Goal: Task Accomplishment & Management: Manage account settings

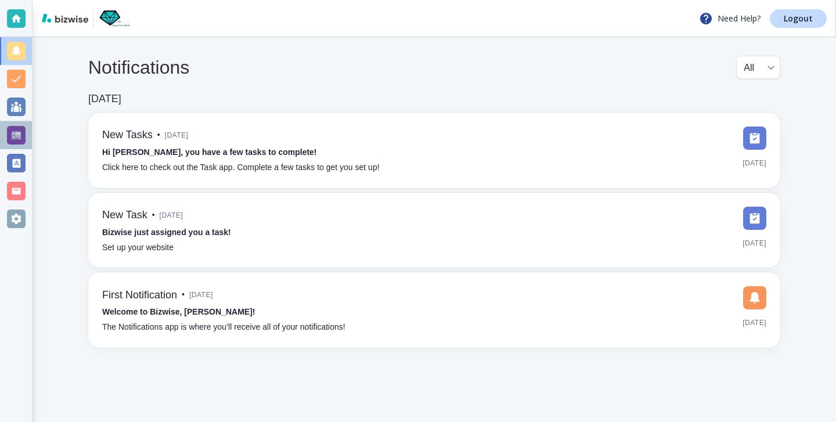
click at [30, 128] on div at bounding box center [16, 135] width 32 height 28
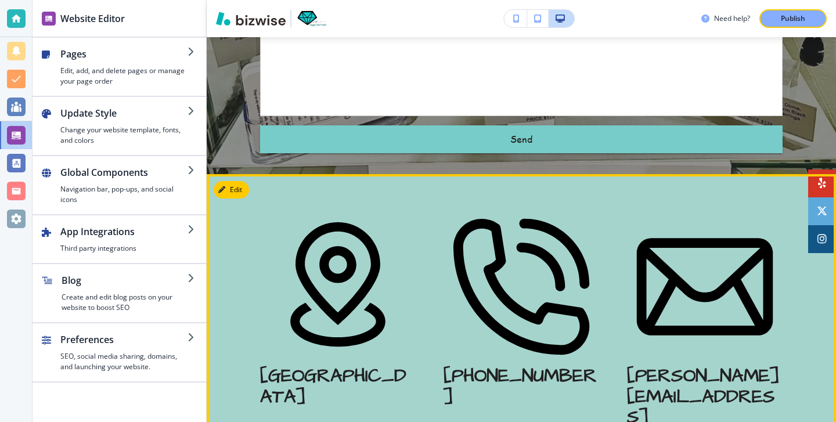
scroll to position [3331, 0]
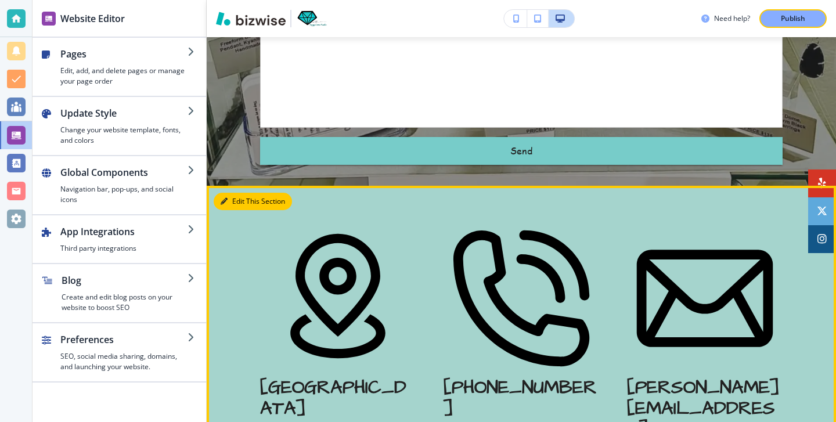
click at [233, 193] on button "Edit This Section" at bounding box center [253, 201] width 78 height 17
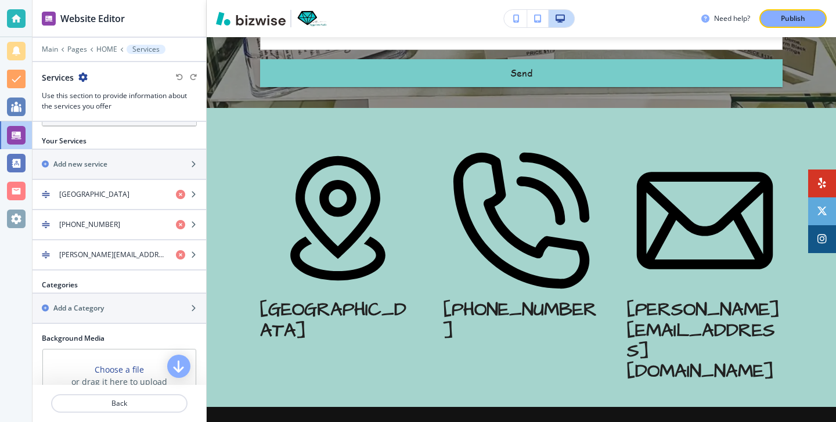
scroll to position [326, 0]
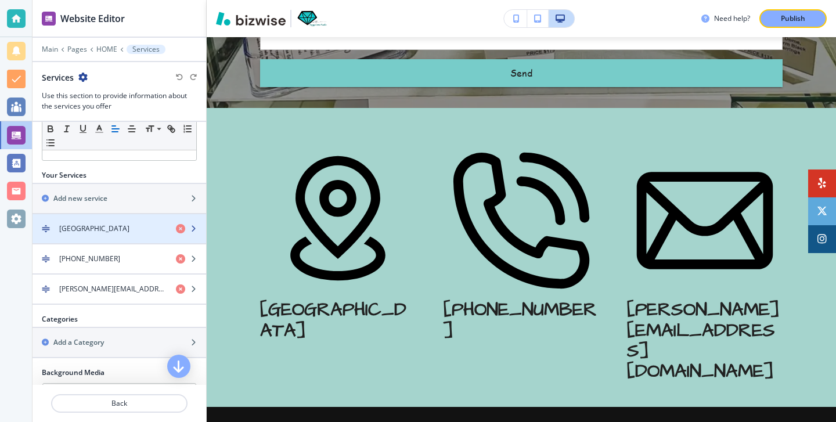
click at [96, 230] on div "[GEOGRAPHIC_DATA]" at bounding box center [100, 229] width 134 height 10
click at [97, 230] on div "[GEOGRAPHIC_DATA]" at bounding box center [100, 229] width 134 height 10
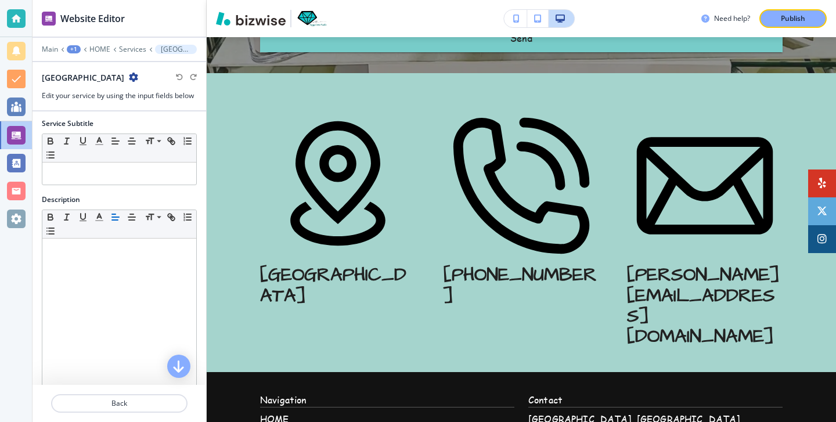
scroll to position [239, 0]
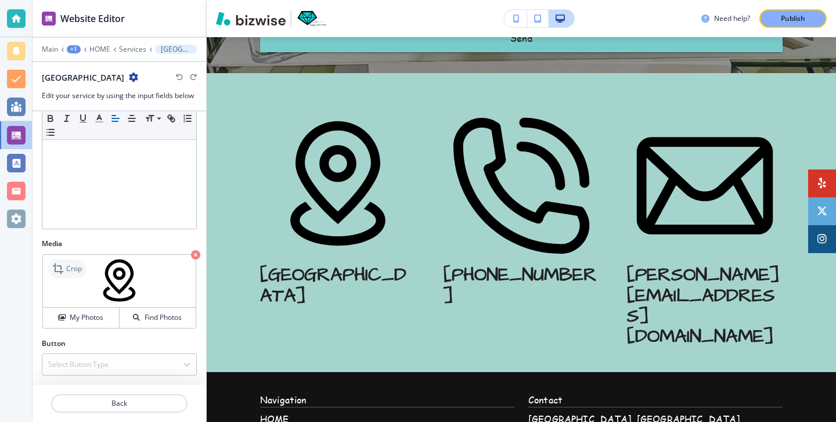
click at [70, 274] on p "Crop" at bounding box center [74, 269] width 16 height 10
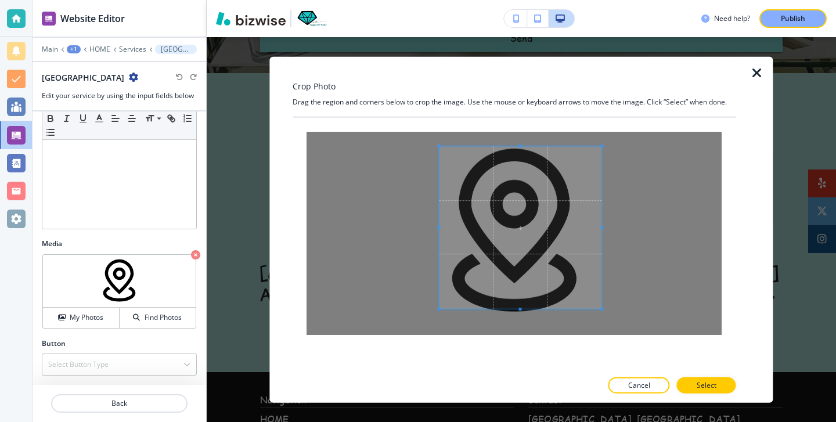
click at [498, 209] on span at bounding box center [520, 227] width 163 height 163
click at [757, 64] on div at bounding box center [747, 229] width 23 height 347
click at [761, 64] on div at bounding box center [767, 229] width 14 height 347
click at [761, 68] on icon "button" at bounding box center [757, 73] width 14 height 14
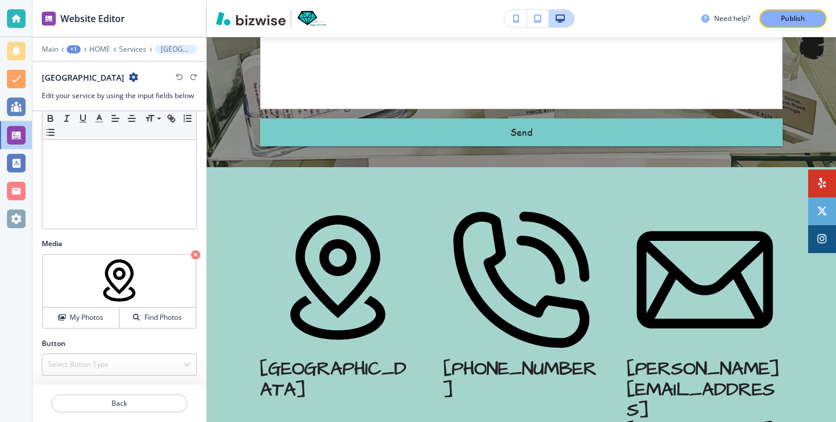
scroll to position [3349, 0]
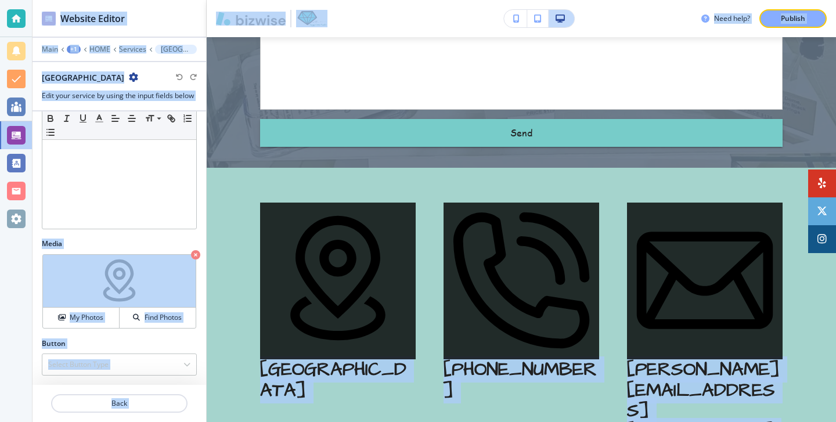
drag, startPoint x: 800, startPoint y: 418, endPoint x: 800, endPoint y: 424, distance: 6.4
click at [800, 0] on html "Website Editor Main +1 HOME Services Atlanta Atlanta Edit your service by using…" at bounding box center [418, 0] width 836 height 0
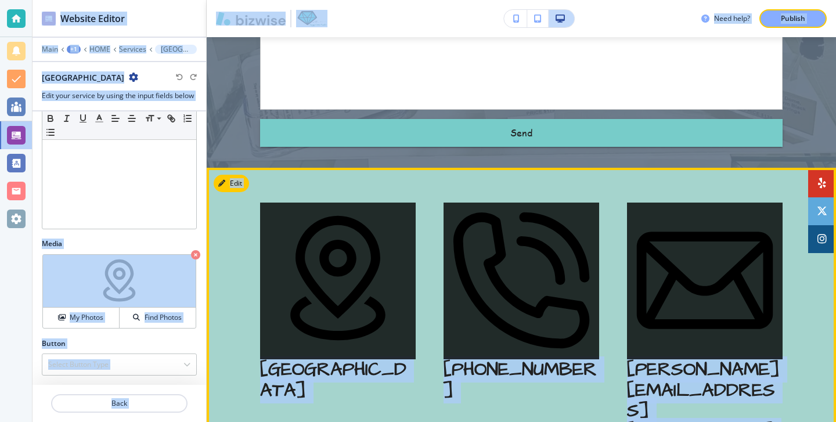
click at [737, 360] on p "[PERSON_NAME][EMAIL_ADDRESS][DOMAIN_NAME]" at bounding box center [705, 401] width 156 height 82
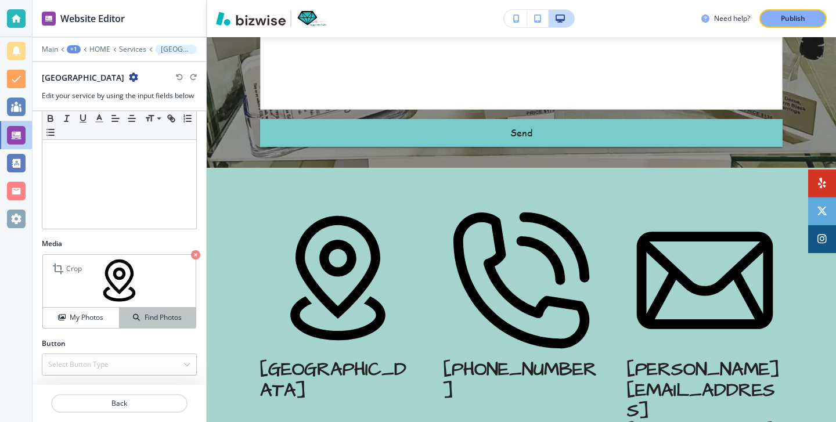
click at [158, 322] on h4 "Find Photos" at bounding box center [163, 317] width 37 height 10
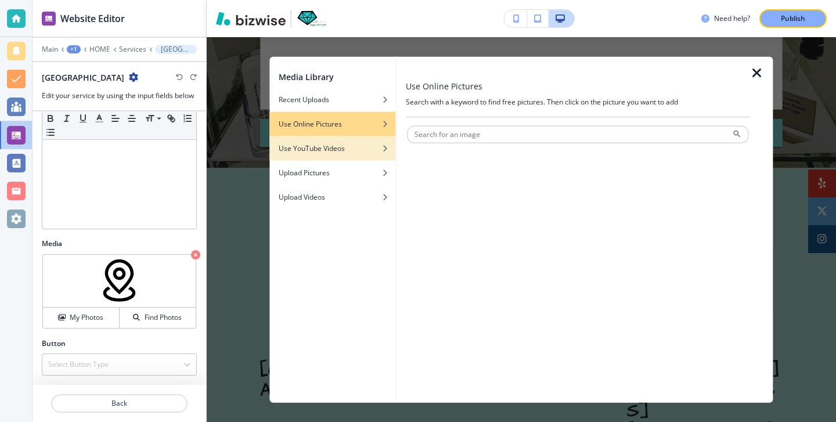
click at [387, 138] on div "button" at bounding box center [332, 139] width 126 height 7
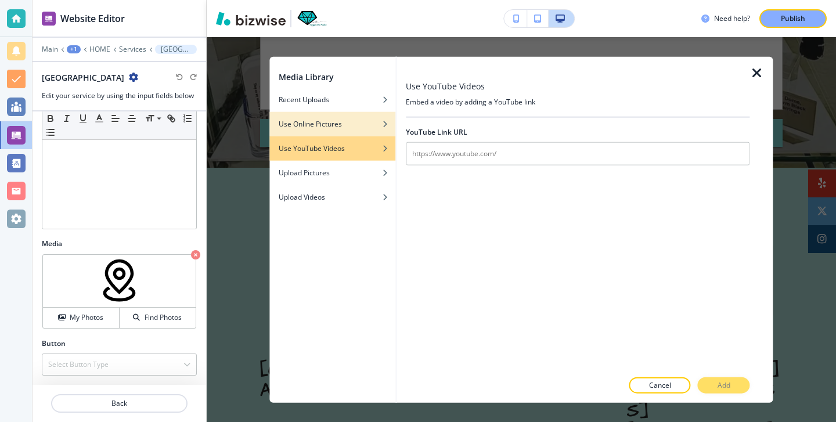
click at [374, 128] on div "Use Online Pictures" at bounding box center [332, 123] width 126 height 10
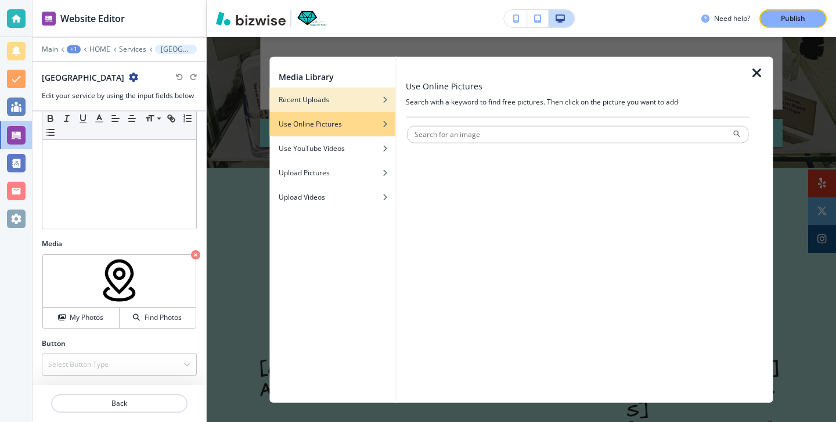
click at [372, 103] on div "Recent Uploads" at bounding box center [332, 99] width 126 height 10
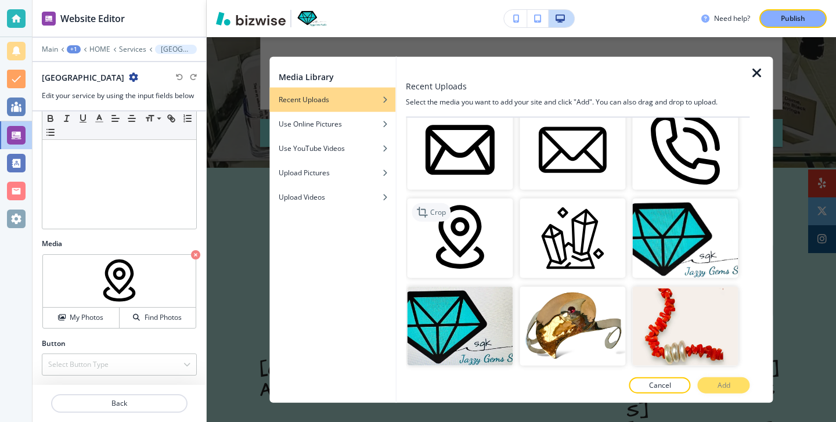
scroll to position [2730, 0]
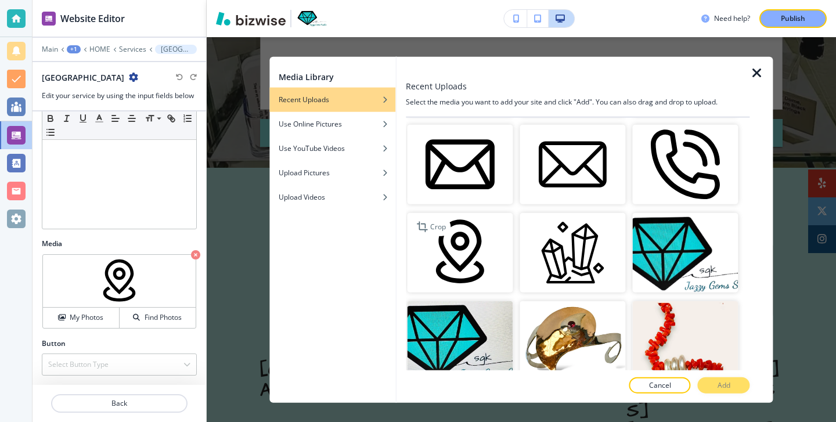
click at [473, 266] on img "button" at bounding box center [460, 253] width 106 height 80
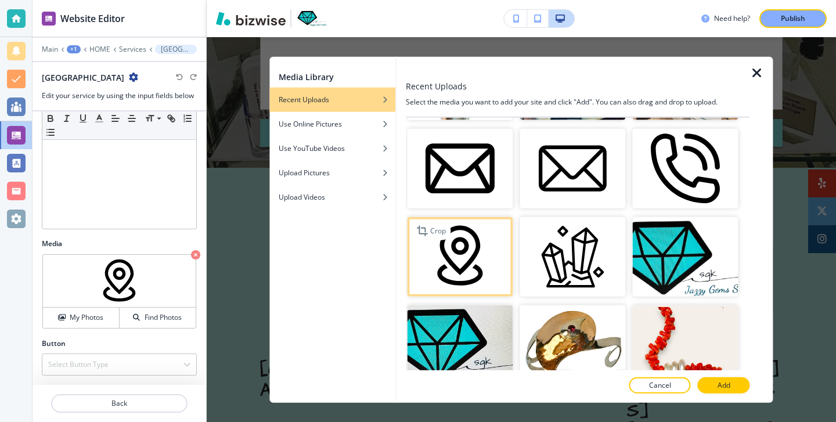
scroll to position [2723, 0]
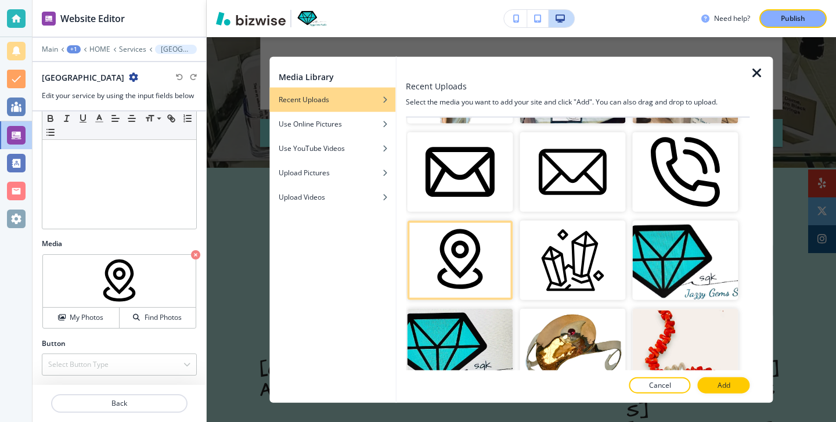
click at [757, 70] on icon "button" at bounding box center [757, 73] width 14 height 14
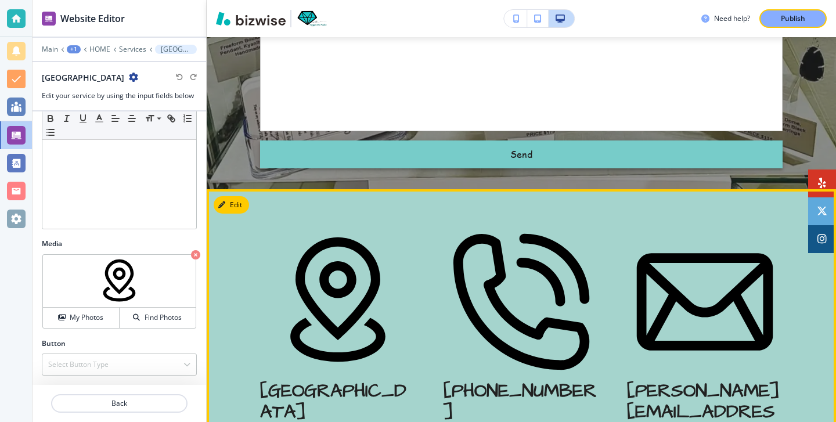
scroll to position [3355, 0]
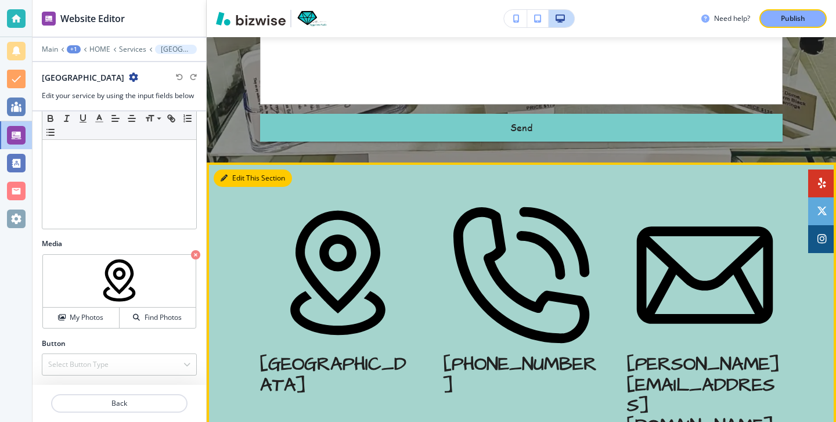
click at [246, 170] on button "Edit This Section" at bounding box center [253, 178] width 78 height 17
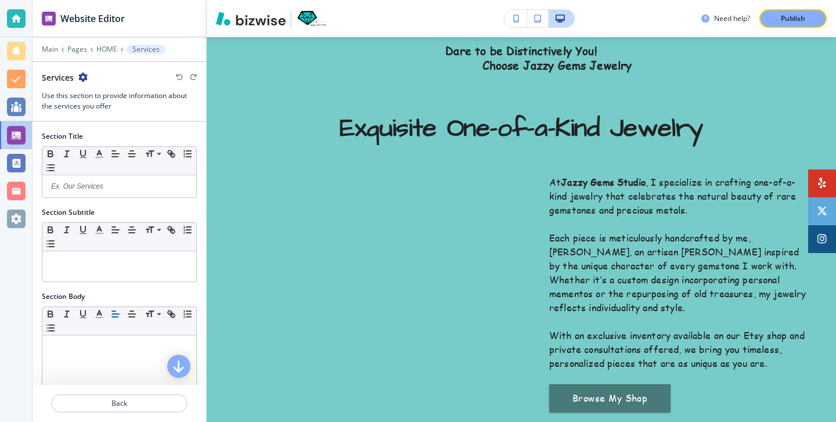
scroll to position [0, 0]
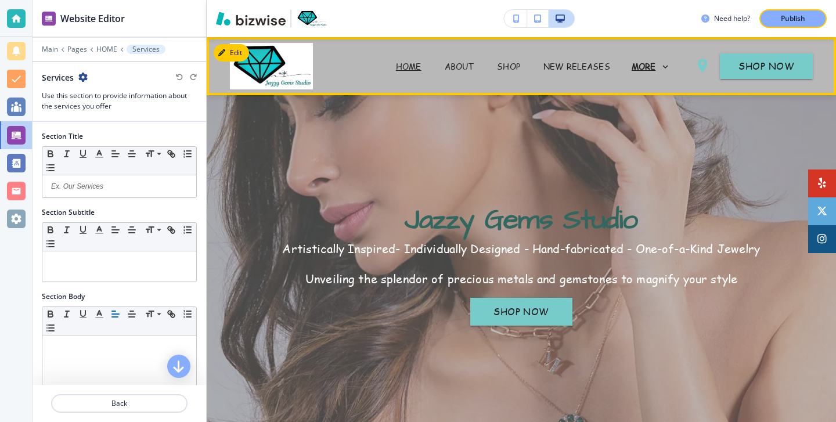
click at [645, 64] on p "MORE" at bounding box center [644, 66] width 24 height 9
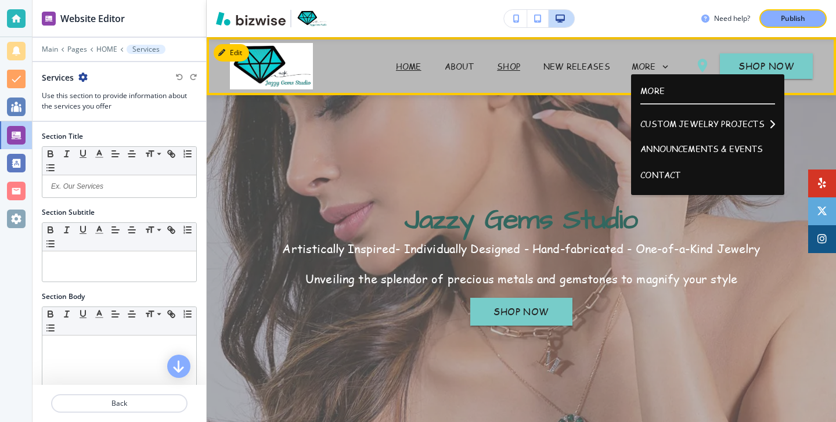
click at [516, 70] on p "SHOP" at bounding box center [508, 66] width 23 height 12
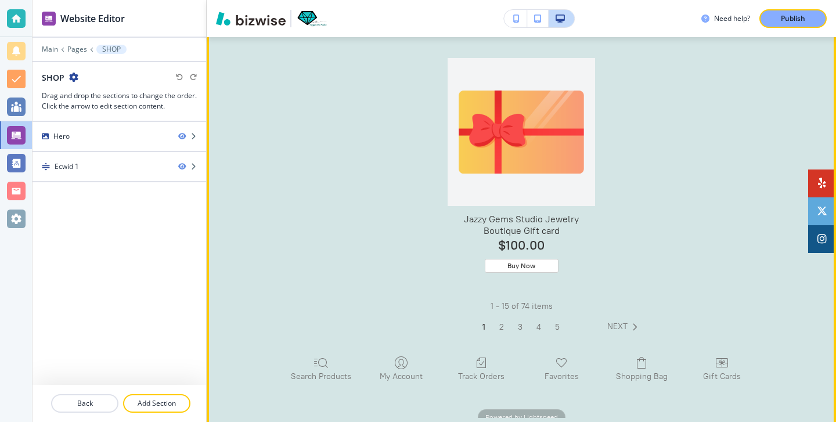
scroll to position [10639, 0]
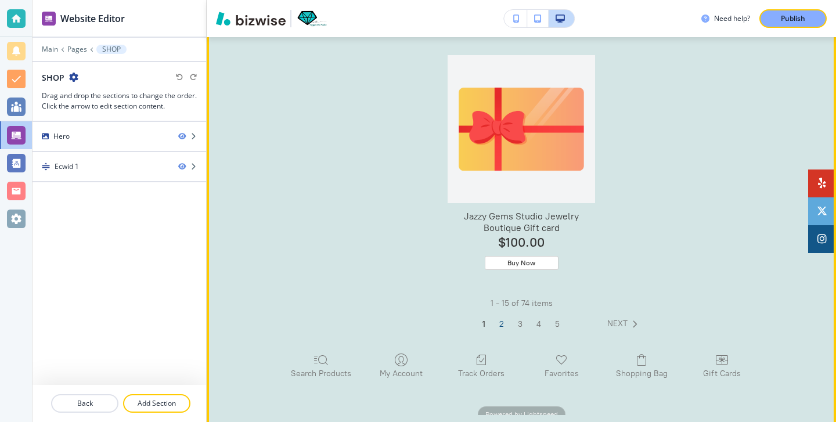
click at [511, 319] on link "2" at bounding box center [520, 325] width 19 height 12
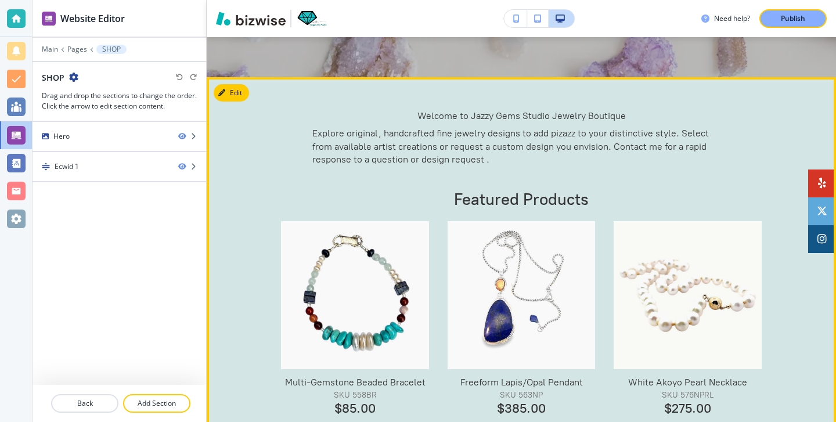
scroll to position [0, 0]
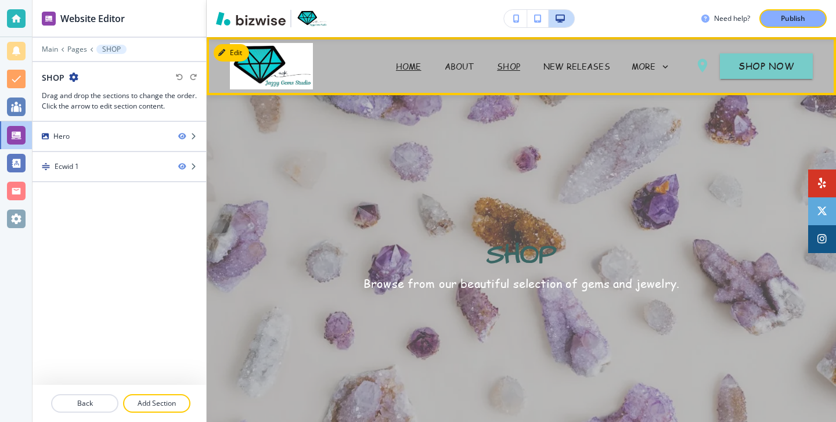
click at [420, 63] on p "HOME" at bounding box center [409, 66] width 26 height 12
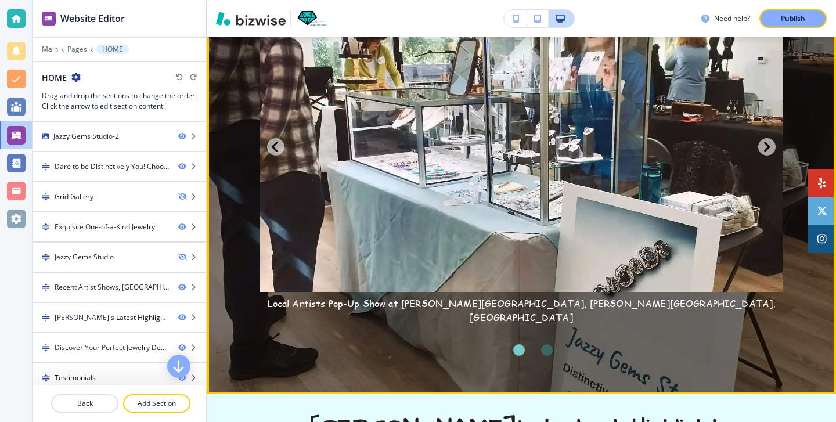
scroll to position [1252, 0]
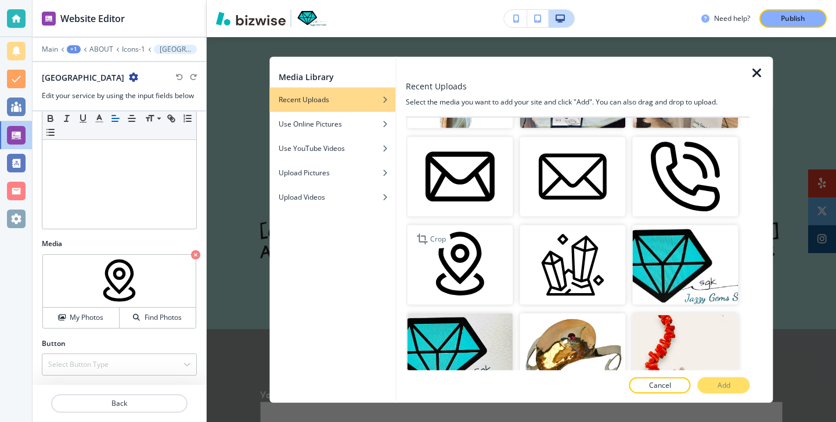
scroll to position [2719, 0]
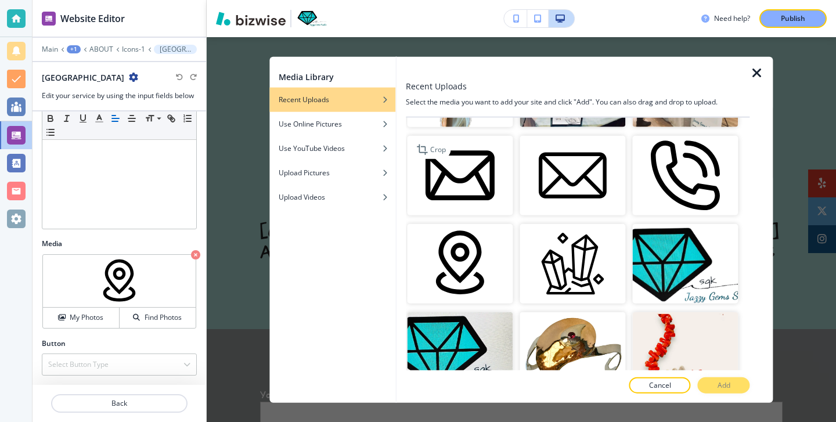
click at [484, 149] on img "button" at bounding box center [460, 176] width 106 height 80
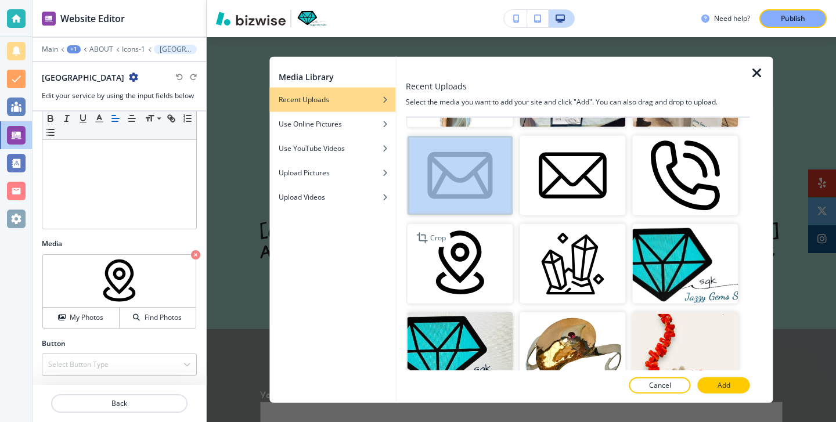
click at [485, 246] on img "button" at bounding box center [460, 264] width 106 height 80
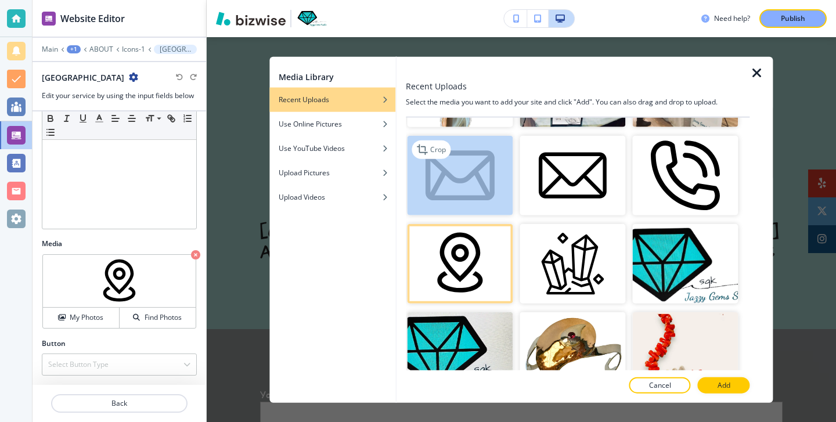
scroll to position [2721, 0]
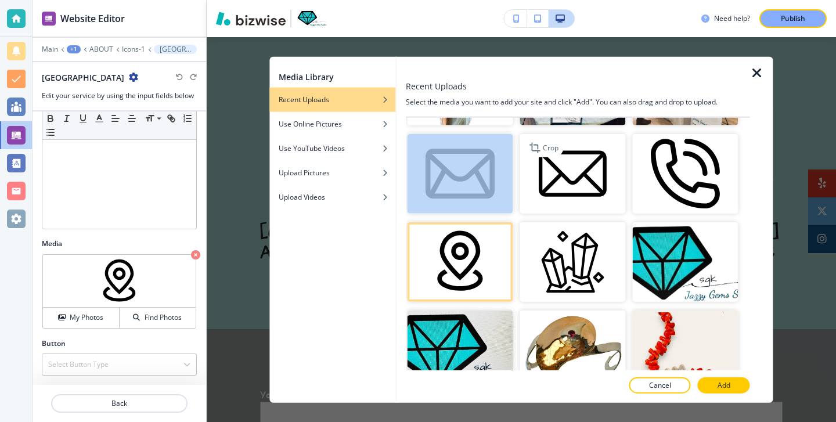
click at [560, 172] on img "button" at bounding box center [573, 174] width 106 height 80
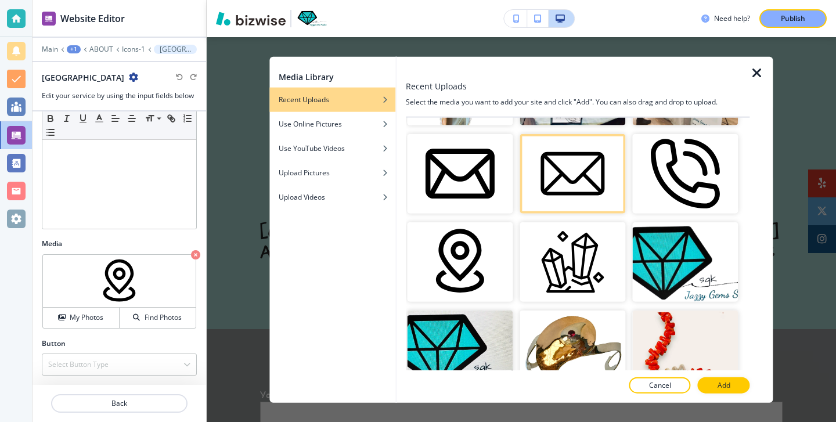
click at [766, 68] on div at bounding box center [761, 229] width 23 height 347
click at [758, 70] on icon "button" at bounding box center [757, 73] width 14 height 14
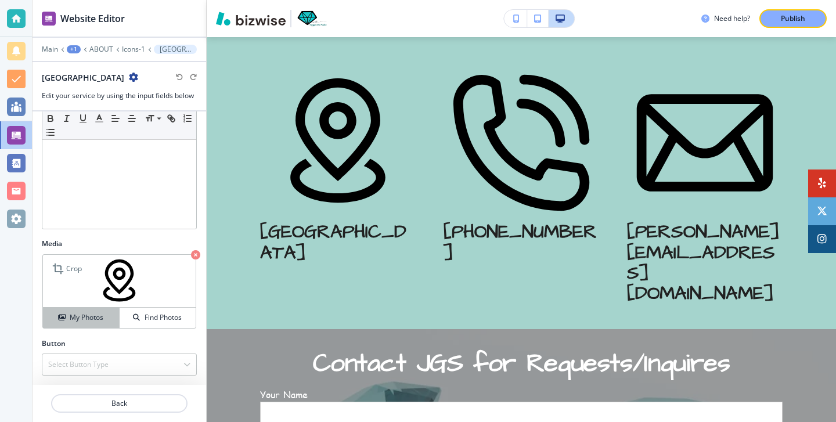
click at [96, 315] on h4 "My Photos" at bounding box center [87, 317] width 34 height 10
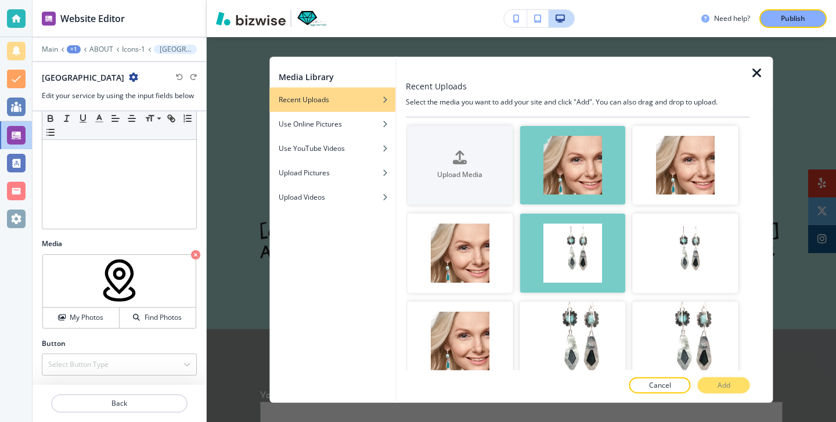
click at [756, 70] on icon "button" at bounding box center [757, 73] width 14 height 14
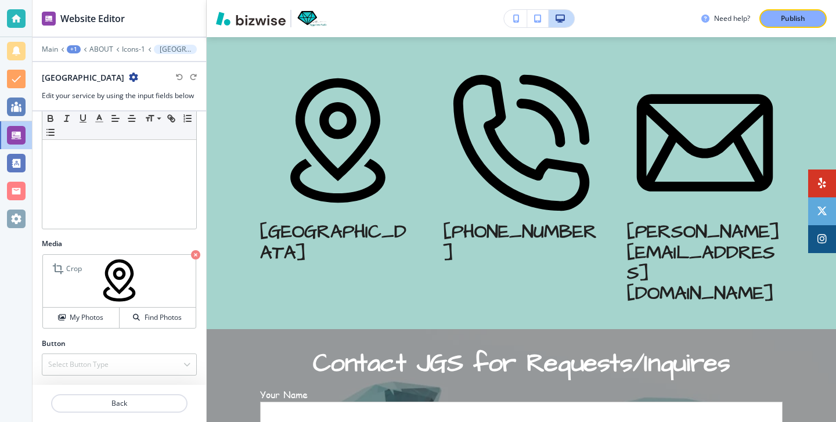
click at [109, 275] on img at bounding box center [119, 281] width 153 height 53
click at [103, 314] on div "My Photos" at bounding box center [81, 317] width 76 height 10
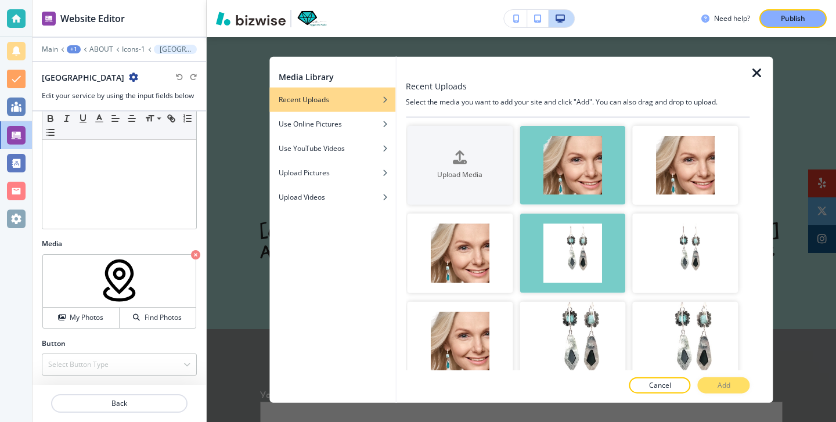
click at [756, 67] on icon "button" at bounding box center [757, 73] width 14 height 14
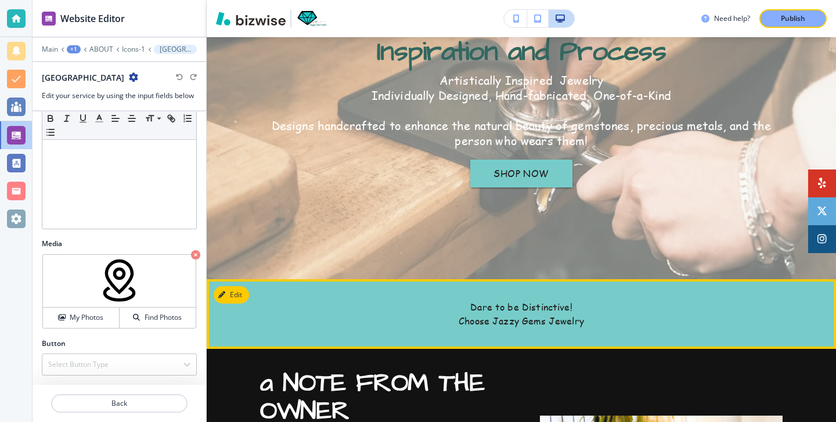
scroll to position [0, 0]
